Goal: Task Accomplishment & Management: Use online tool/utility

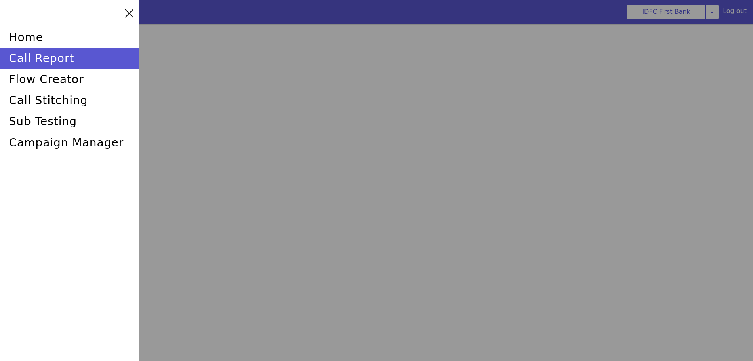
click at [32, 54] on div "call report" at bounding box center [69, 58] width 139 height 21
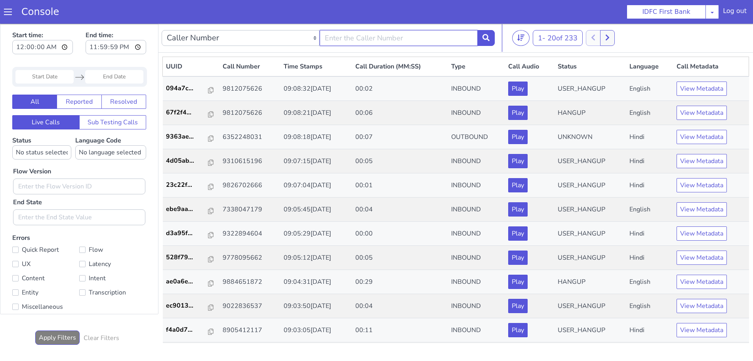
click at [396, 67] on input "text" at bounding box center [389, 64] width 158 height 16
type input "6352248031"
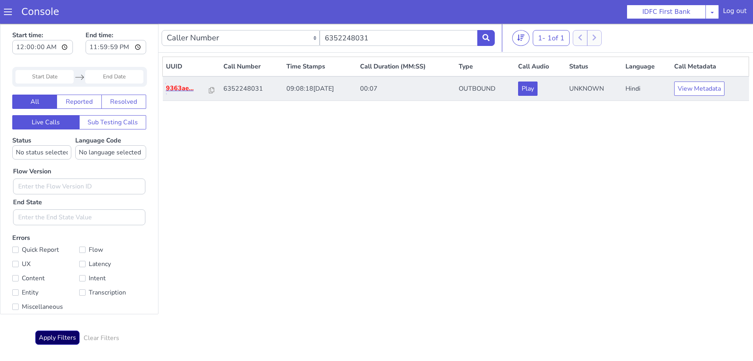
click at [174, 111] on p "9363ae..." at bounding box center [177, 115] width 43 height 10
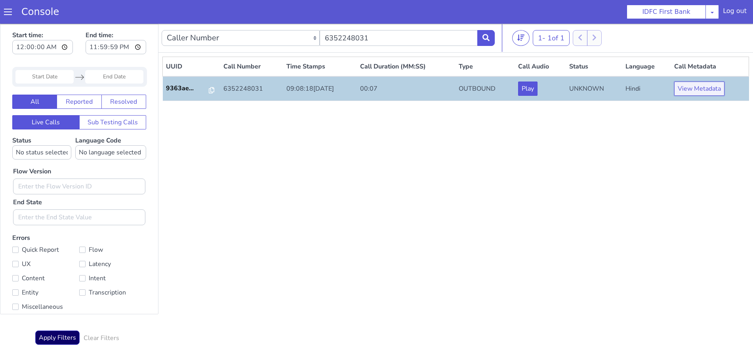
click at [699, 88] on button "View Metadata" at bounding box center [699, 89] width 50 height 14
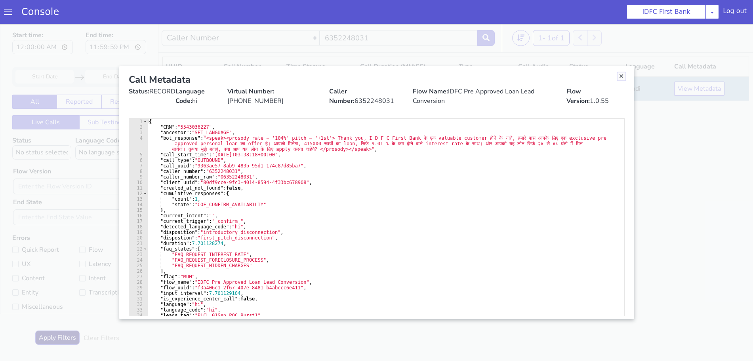
click at [607, 116] on link "Close" at bounding box center [608, 116] width 8 height 8
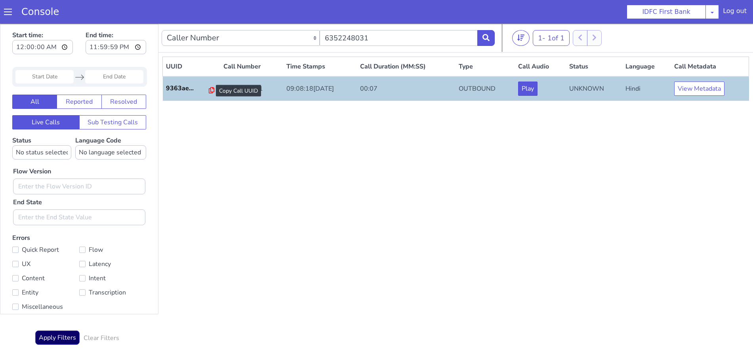
click at [180, 201] on icon at bounding box center [183, 201] width 6 height 6
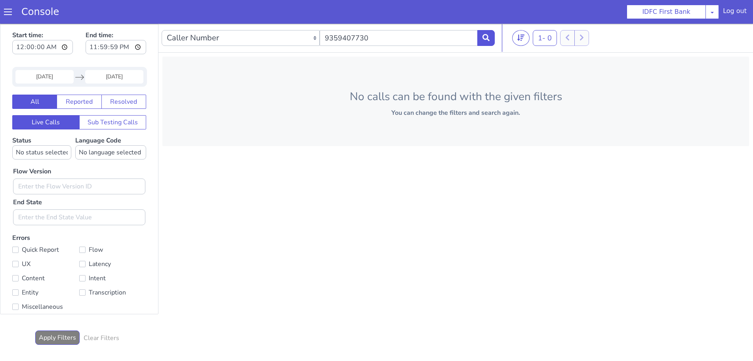
click at [11, 10] on span at bounding box center [8, 12] width 8 height 8
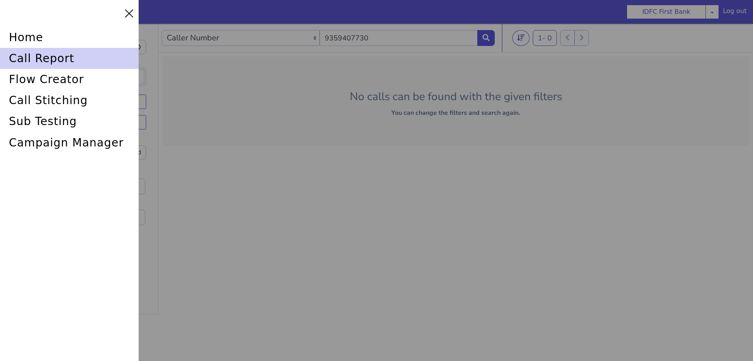
click at [19, 55] on div "call report" at bounding box center [69, 58] width 139 height 21
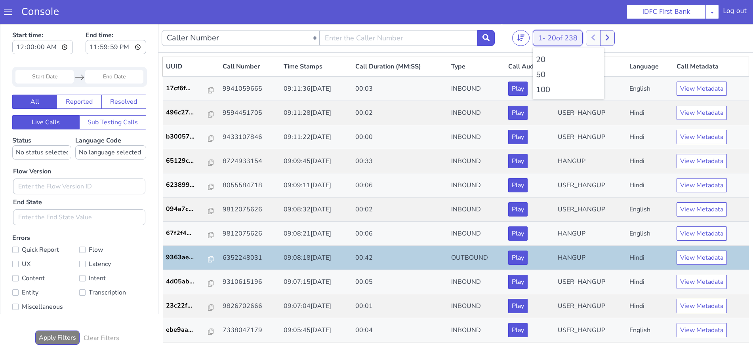
click at [556, 42] on span "20 of 238" at bounding box center [563, 38] width 30 height 10
click at [546, 88] on li "100" at bounding box center [568, 90] width 65 height 12
